Goal: Obtain resource: Download file/media

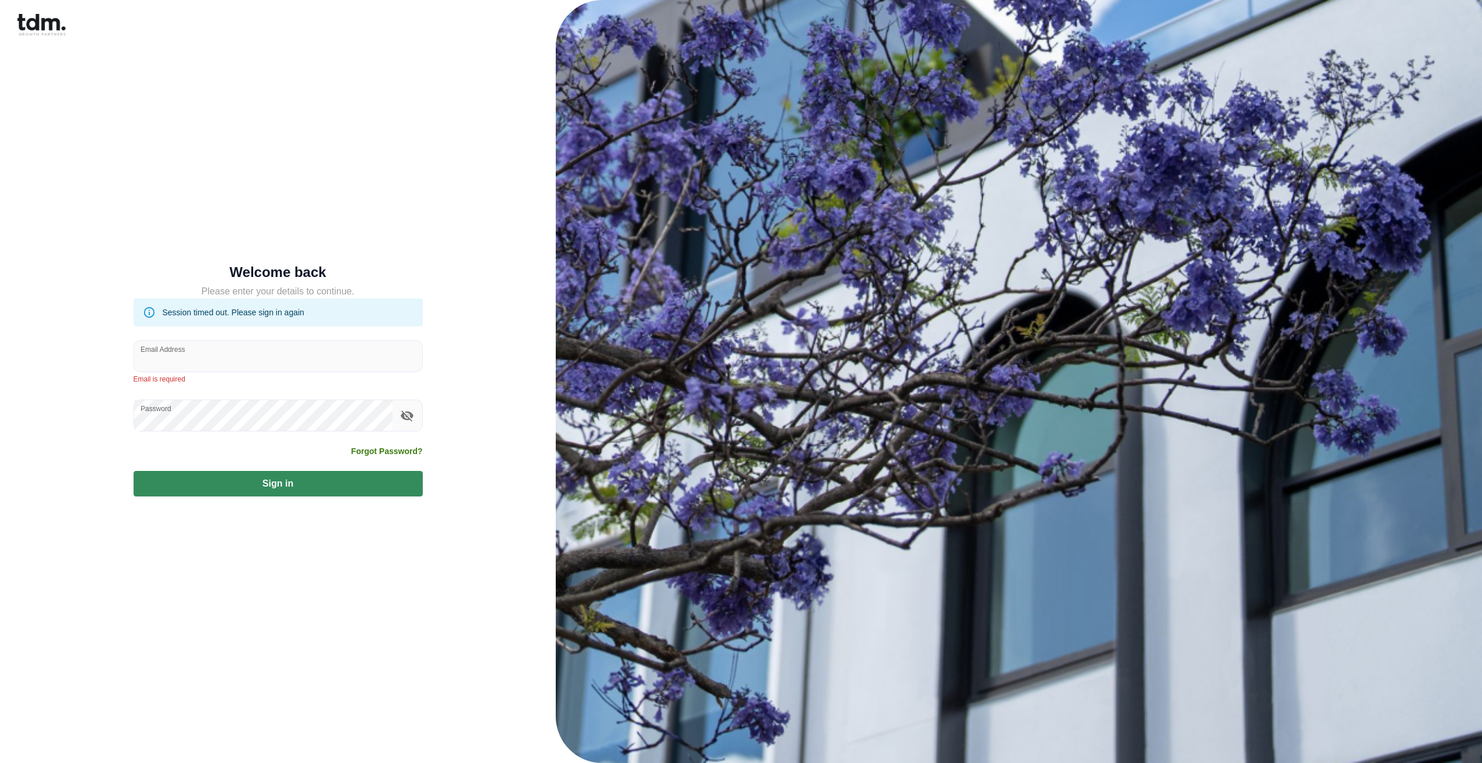
click at [228, 367] on input "Email Address" at bounding box center [278, 356] width 288 height 31
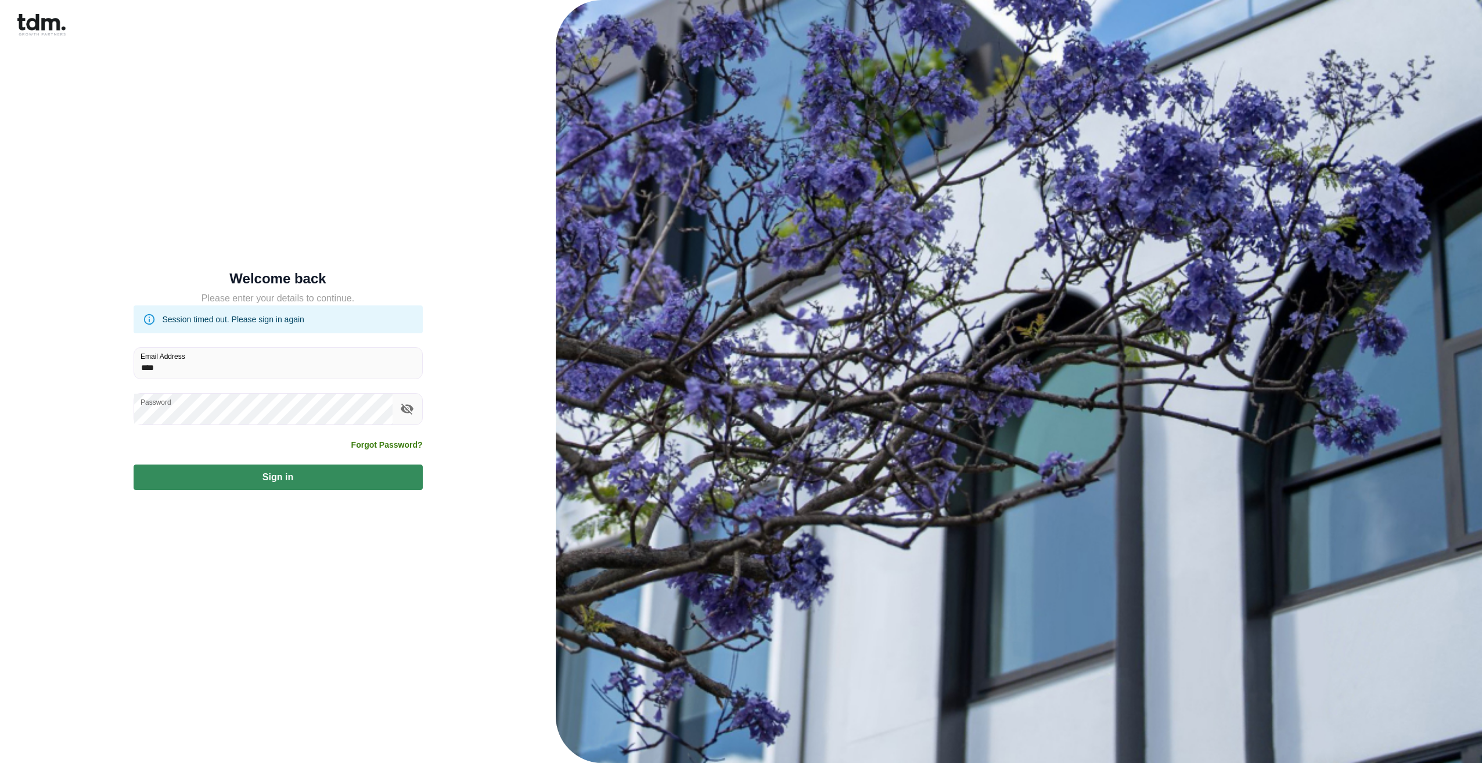
type input "**********"
click at [373, 379] on button "Sign in" at bounding box center [278, 477] width 289 height 26
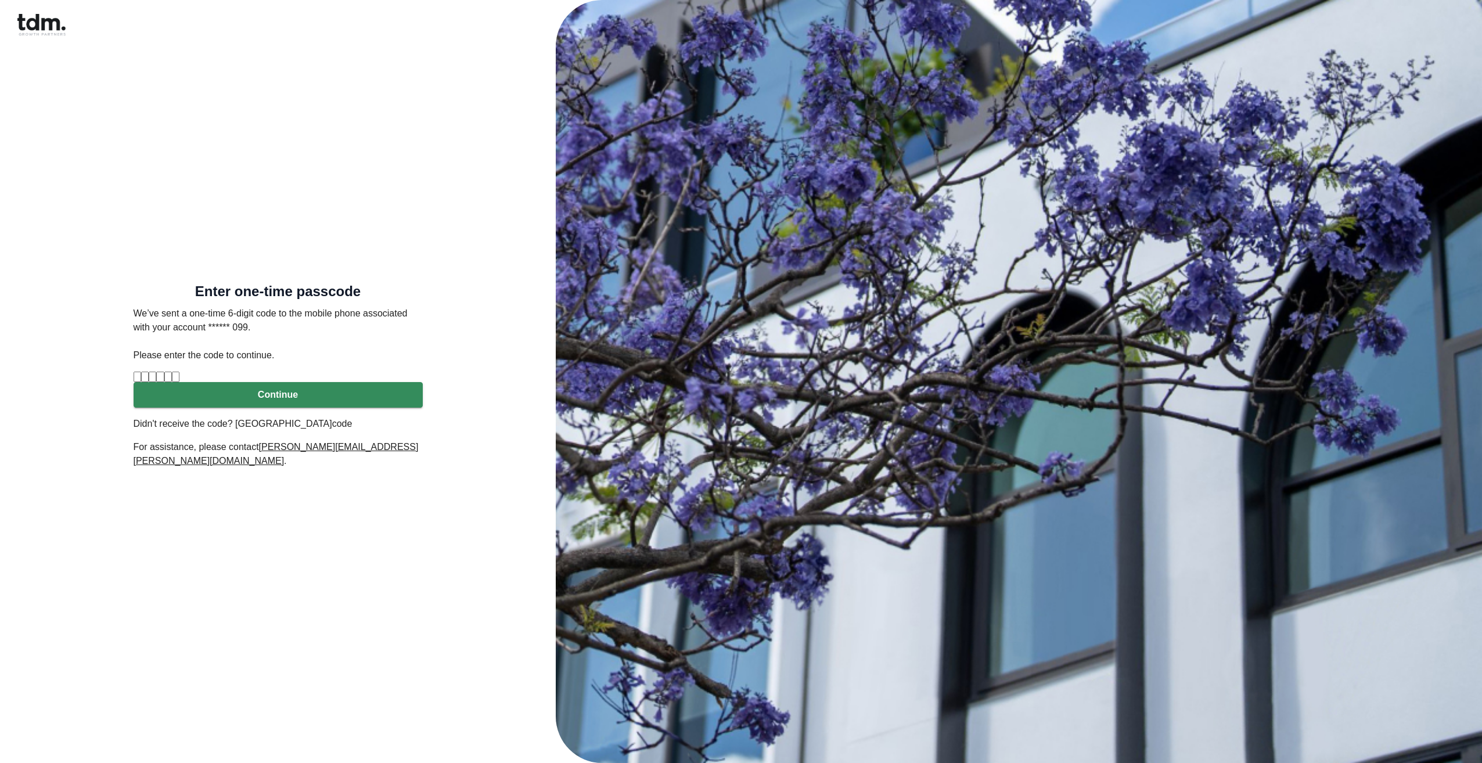
type input "*"
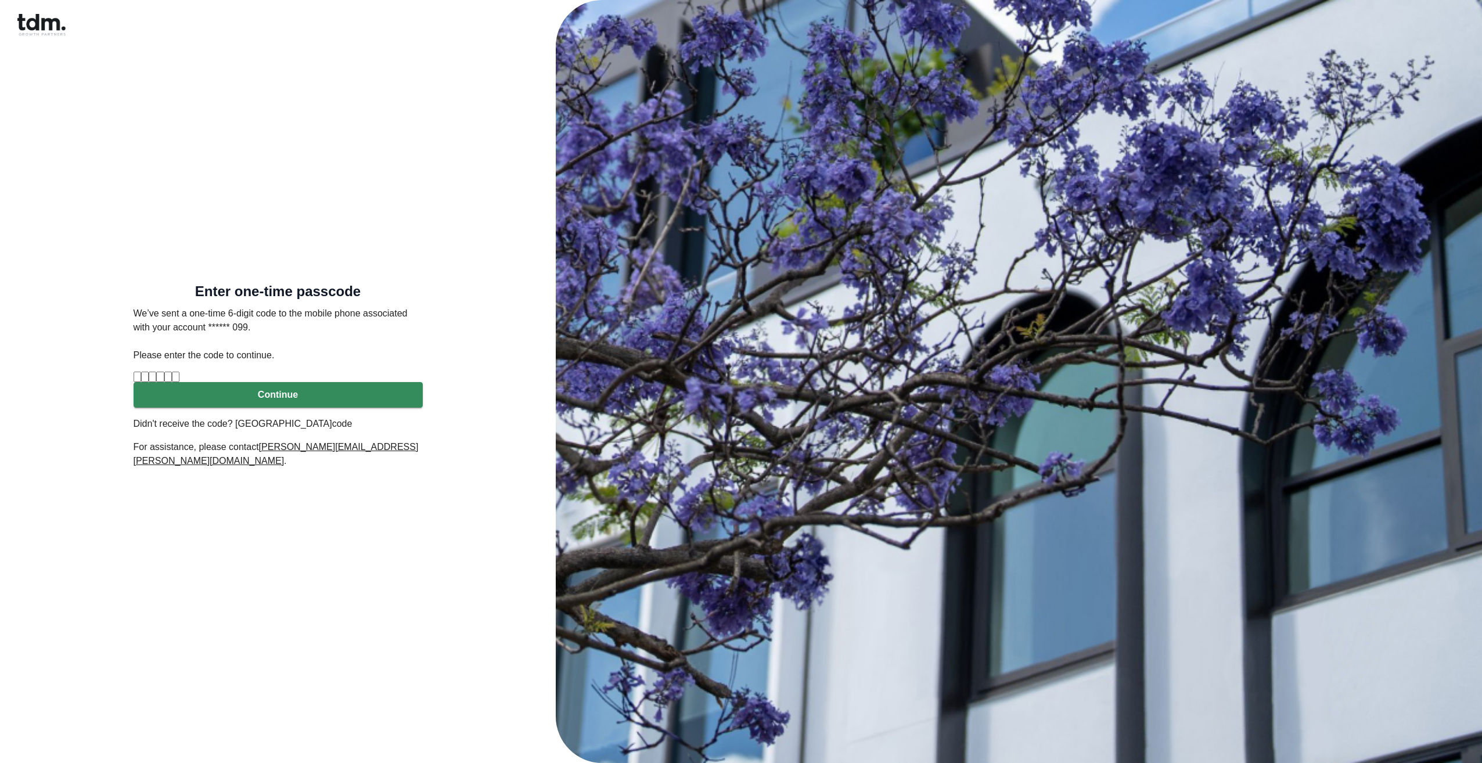
type input "*"
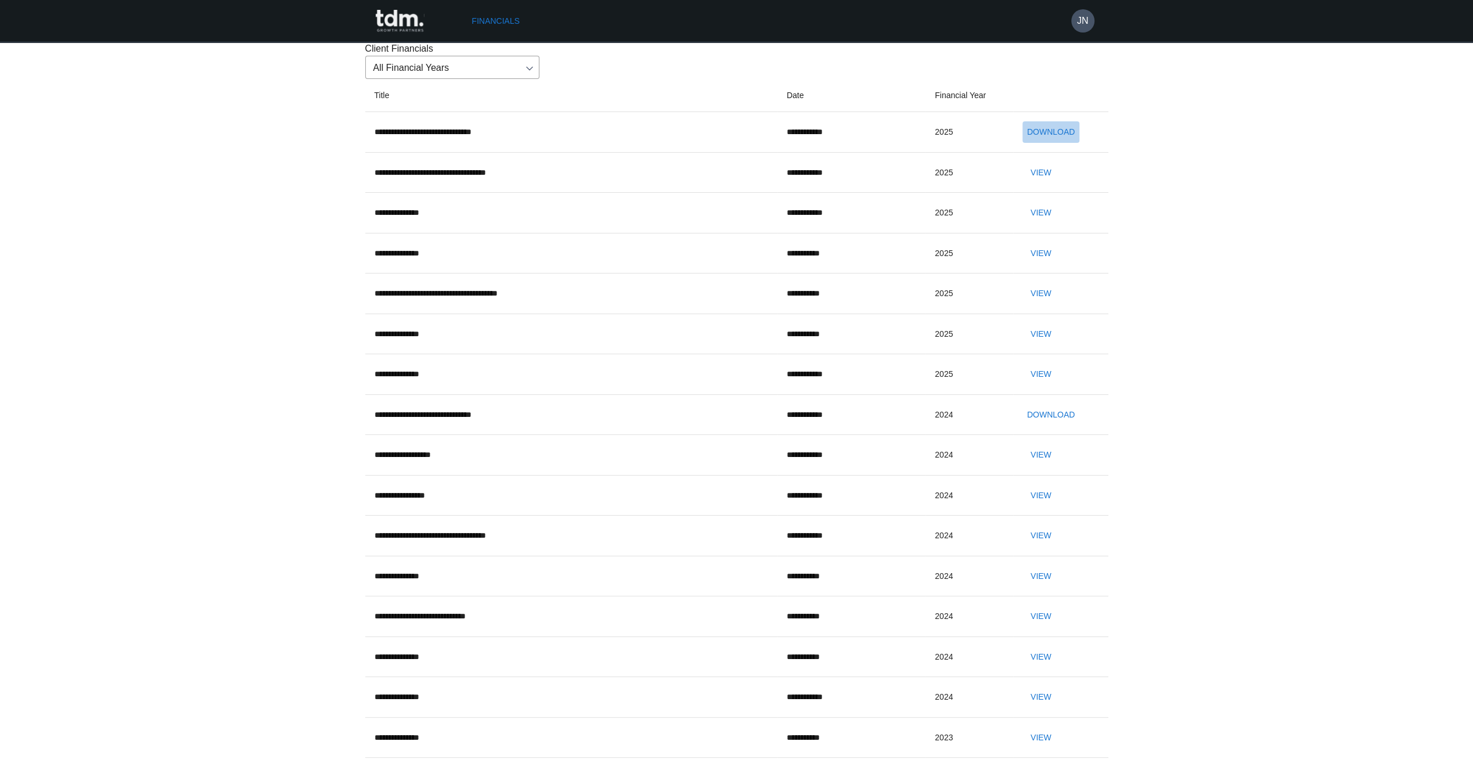
click at [882, 143] on button "Download" at bounding box center [1050, 131] width 57 height 21
click at [882, 183] on button "View" at bounding box center [1040, 172] width 37 height 21
click at [882, 224] on button "View" at bounding box center [1040, 212] width 37 height 21
click at [882, 264] on button "View" at bounding box center [1040, 253] width 37 height 21
click at [882, 143] on button "Download" at bounding box center [1050, 131] width 57 height 21
